Goal: Complete application form

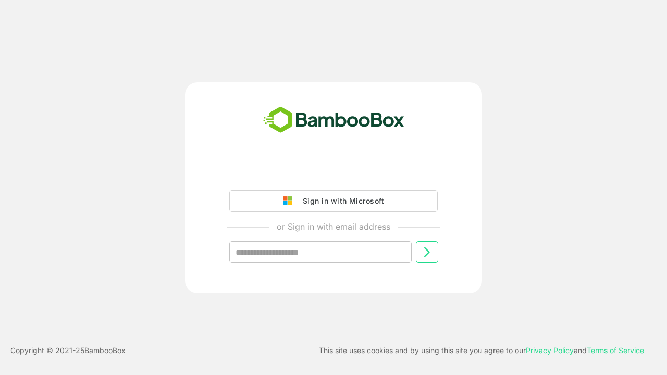
type input "**********"
click at [427, 252] on icon at bounding box center [426, 252] width 13 height 13
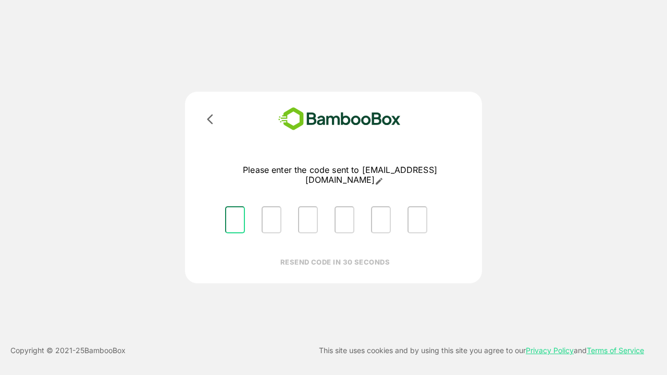
type input "*"
